Goal: Task Accomplishment & Management: Complete application form

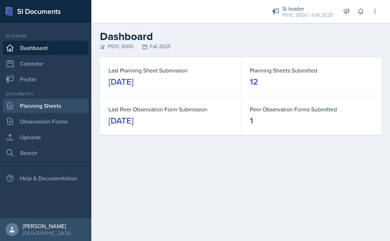
click at [15, 111] on link "Planning Sheets" at bounding box center [46, 105] width 86 height 14
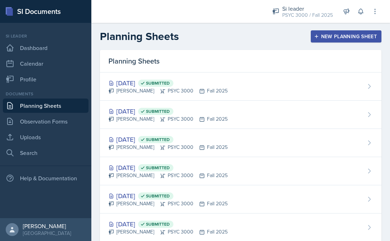
click at [343, 37] on div "New Planning Sheet" at bounding box center [345, 37] width 61 height 6
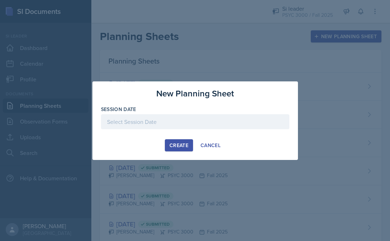
click at [187, 118] on div at bounding box center [195, 121] width 188 height 15
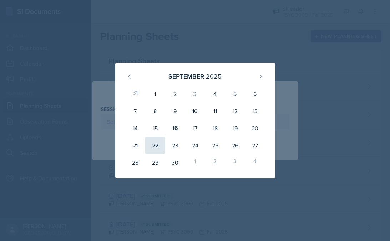
click at [154, 143] on div "22" at bounding box center [155, 145] width 20 height 17
type input "[DATE]"
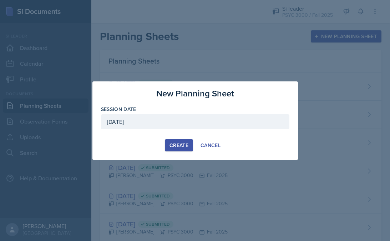
click at [187, 147] on div "Create" at bounding box center [178, 145] width 19 height 6
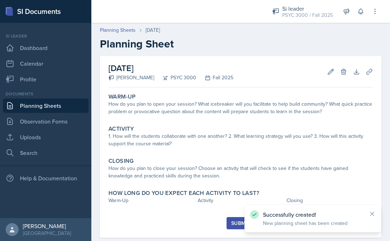
click at [39, 105] on link "Planning Sheets" at bounding box center [46, 105] width 86 height 14
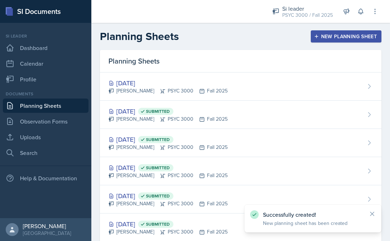
click at [321, 32] on button "New Planning Sheet" at bounding box center [346, 36] width 71 height 12
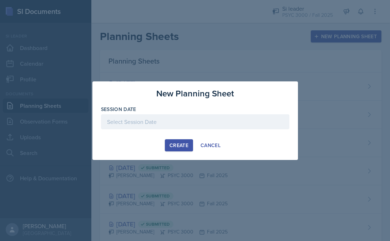
click at [177, 124] on div at bounding box center [195, 121] width 188 height 15
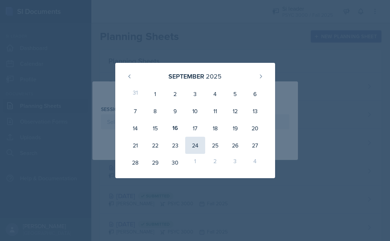
click at [189, 144] on div "24" at bounding box center [195, 145] width 20 height 17
type input "[DATE]"
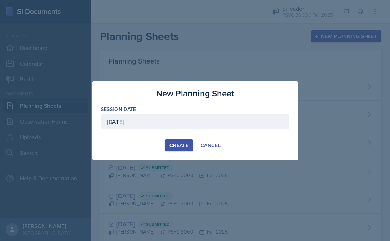
click at [184, 144] on div "Create" at bounding box center [178, 145] width 19 height 6
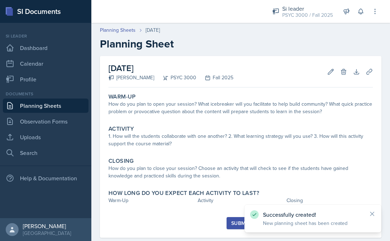
click at [64, 103] on link "Planning Sheets" at bounding box center [46, 105] width 86 height 14
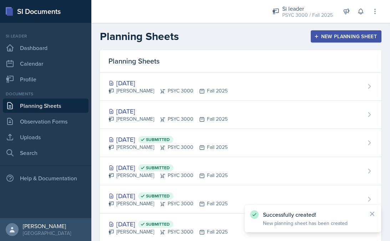
click at [340, 38] on div "New Planning Sheet" at bounding box center [345, 37] width 61 height 6
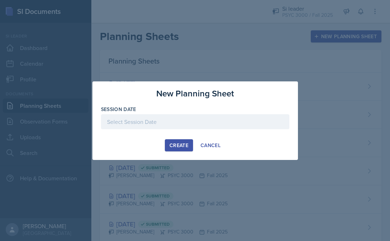
click at [246, 122] on div at bounding box center [195, 121] width 188 height 15
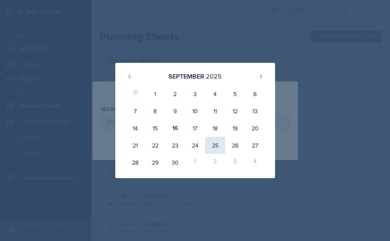
click at [207, 146] on div "25" at bounding box center [215, 145] width 20 height 17
type input "[DATE]"
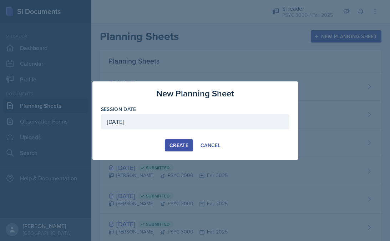
click at [168, 141] on button "Create" at bounding box center [179, 145] width 28 height 12
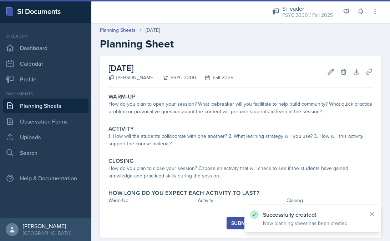
click at [68, 104] on link "Planning Sheets" at bounding box center [46, 105] width 86 height 14
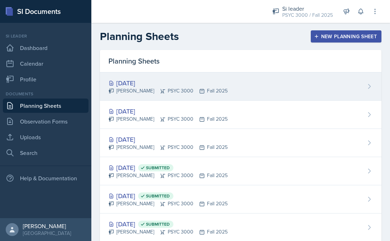
click at [178, 79] on div "[DATE]" at bounding box center [167, 83] width 119 height 10
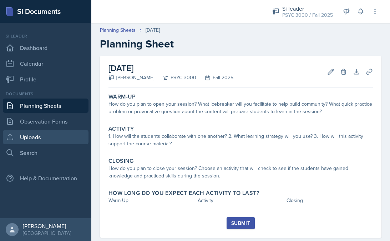
click at [43, 135] on link "Uploads" at bounding box center [46, 137] width 86 height 14
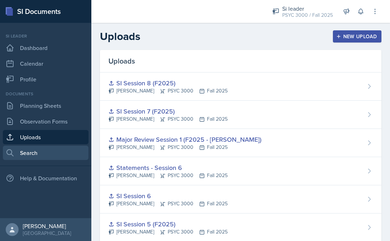
click at [34, 153] on link "Search" at bounding box center [46, 152] width 86 height 14
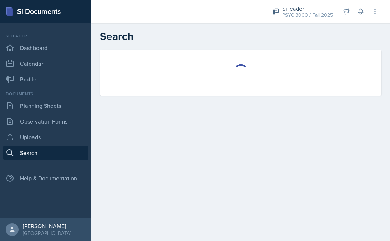
select select "all"
select select "1"
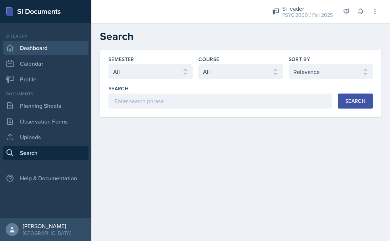
click at [52, 41] on link "Dashboard" at bounding box center [46, 48] width 86 height 14
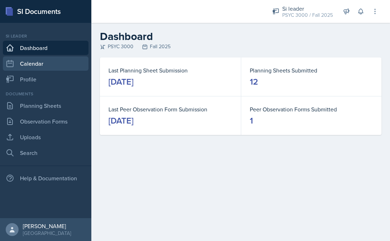
click at [45, 65] on link "Calendar" at bounding box center [46, 63] width 86 height 14
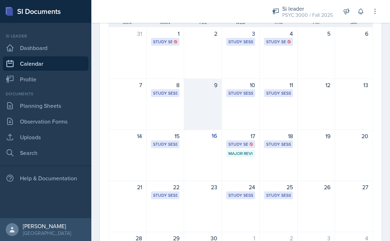
scroll to position [73, 0]
